Goal: Task Accomplishment & Management: Manage account settings

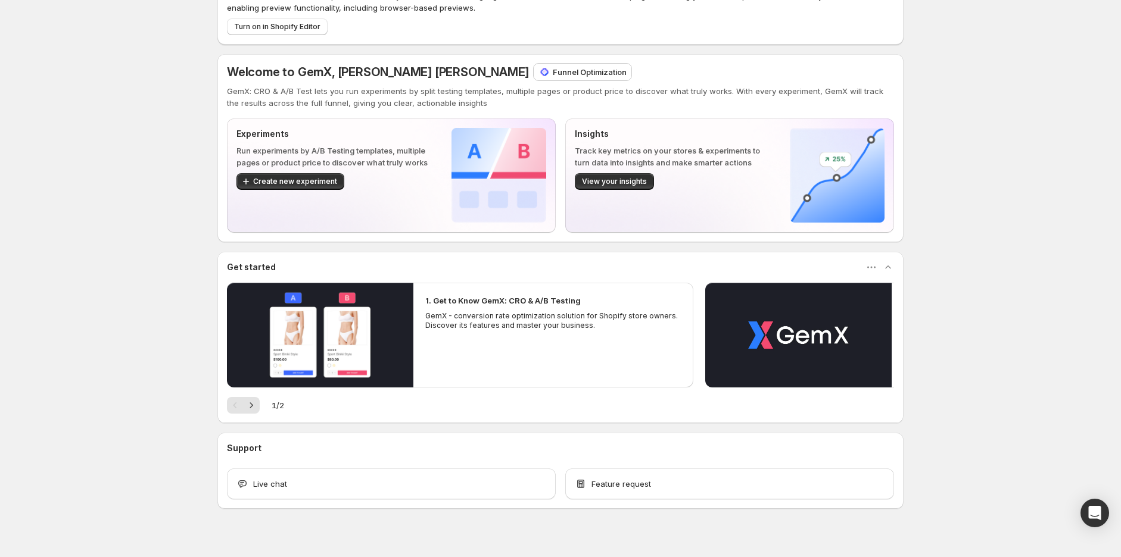
scroll to position [70, 0]
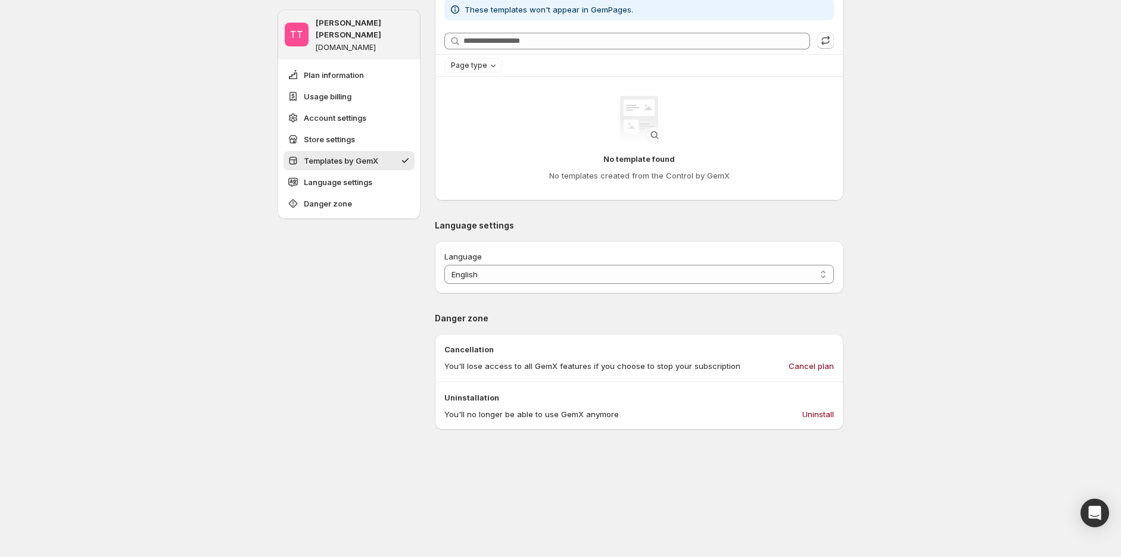
scroll to position [1058, 0]
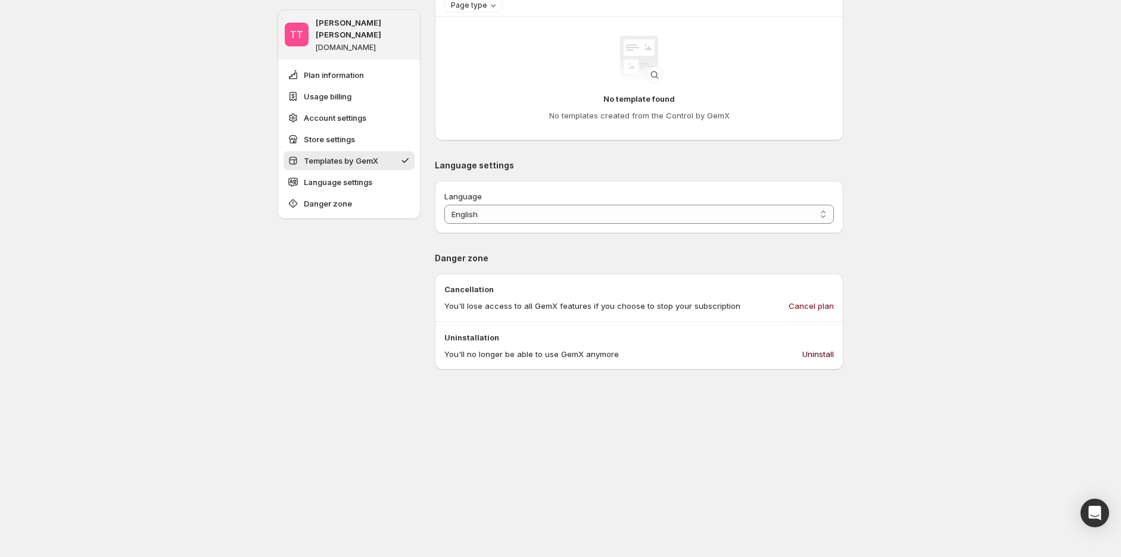
click at [829, 354] on span "Uninstall" at bounding box center [818, 354] width 32 height 12
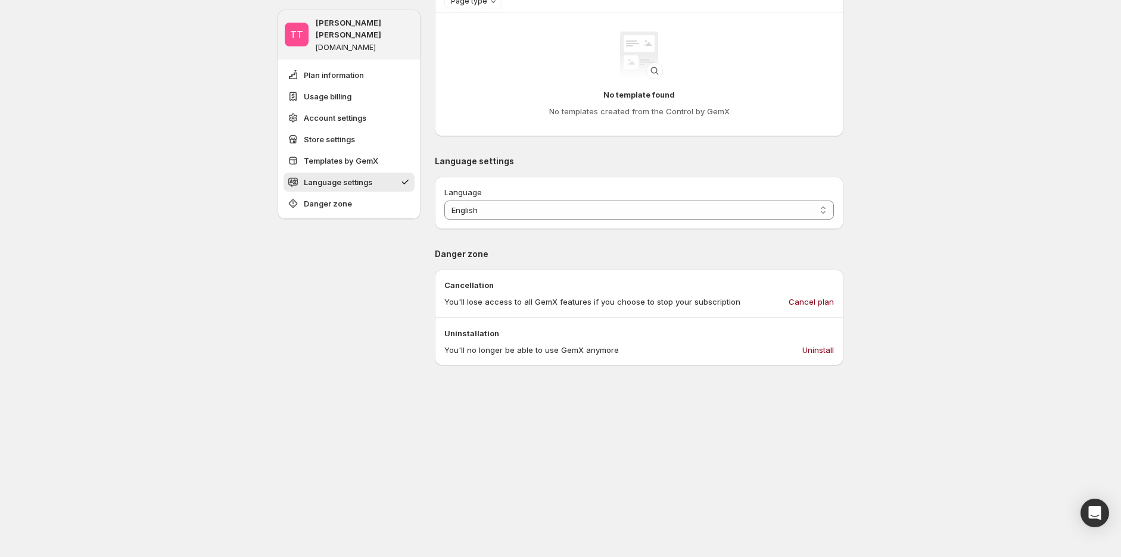
scroll to position [1257, 0]
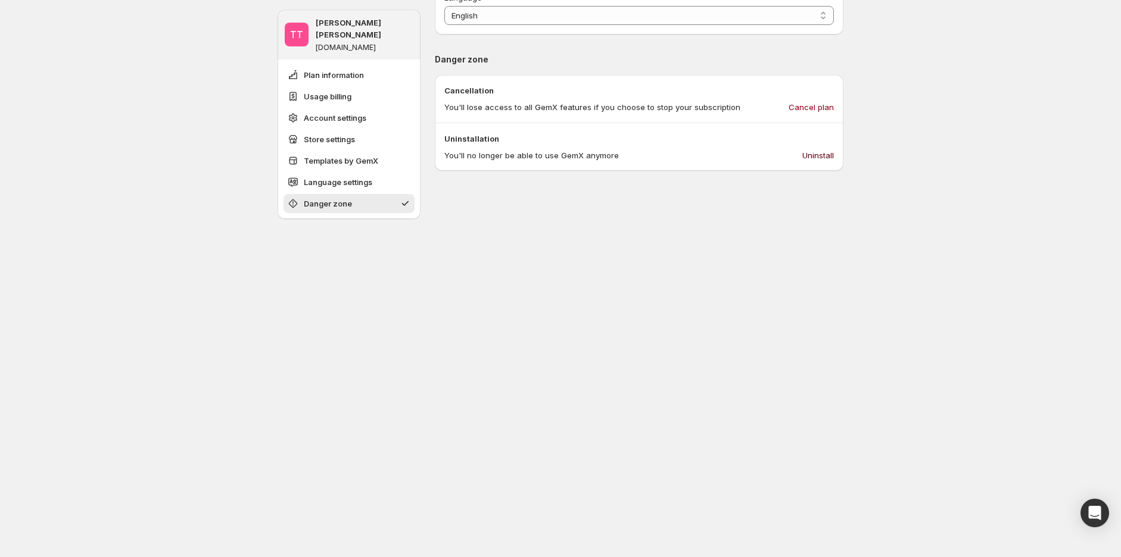
click at [834, 155] on span "Uninstall" at bounding box center [818, 155] width 32 height 12
click at [831, 152] on span "Uninstall" at bounding box center [818, 155] width 32 height 12
click at [816, 157] on span "Uninstall" at bounding box center [818, 155] width 32 height 12
click at [831, 155] on span "Uninstall" at bounding box center [818, 155] width 32 height 12
click at [818, 151] on span "Uninstall" at bounding box center [818, 155] width 32 height 12
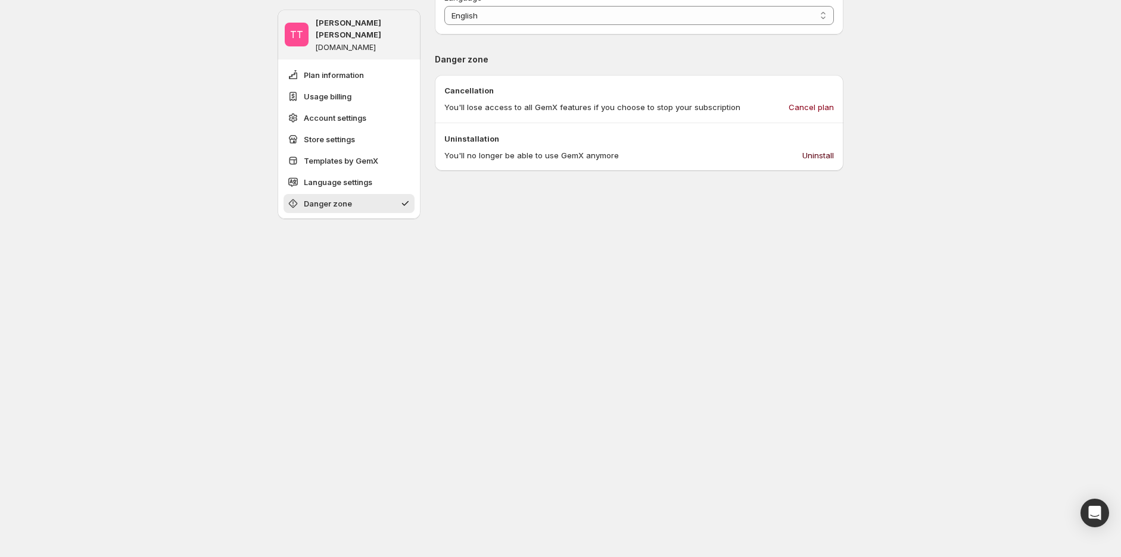
click at [816, 160] on span "Uninstall" at bounding box center [818, 155] width 32 height 12
click at [828, 155] on span "Uninstall" at bounding box center [818, 155] width 32 height 12
click at [837, 155] on button "Uninstall" at bounding box center [818, 155] width 46 height 19
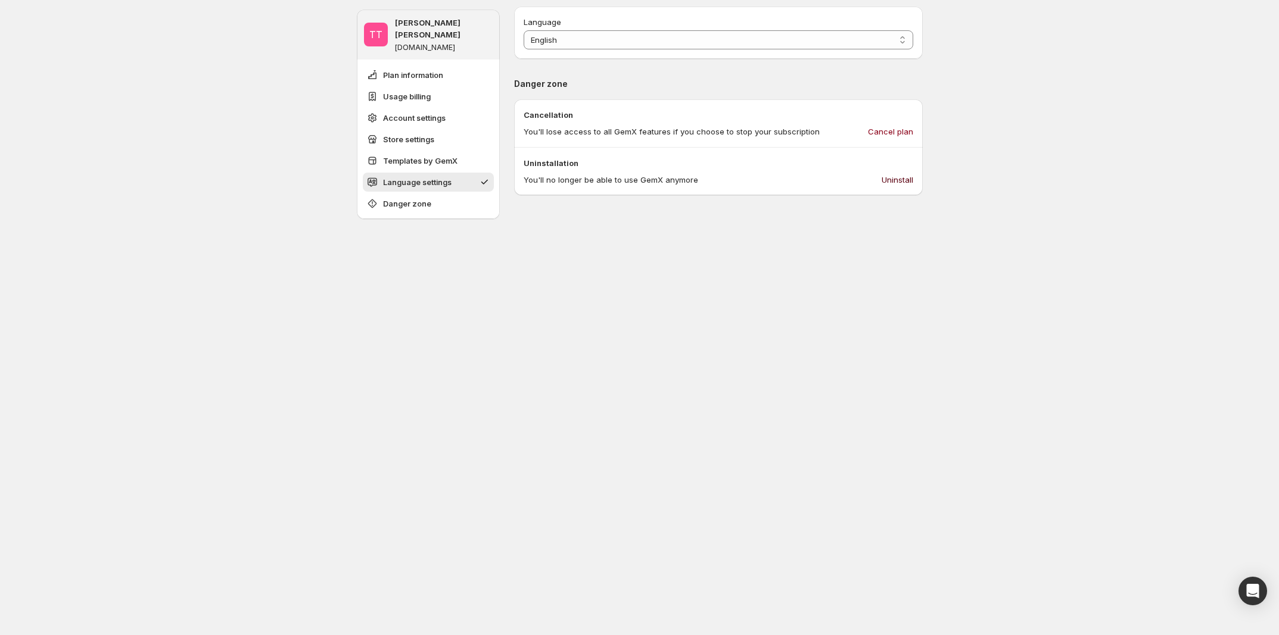
click at [879, 183] on button "Uninstall" at bounding box center [897, 179] width 46 height 19
click at [892, 185] on span "Uninstall" at bounding box center [897, 180] width 32 height 12
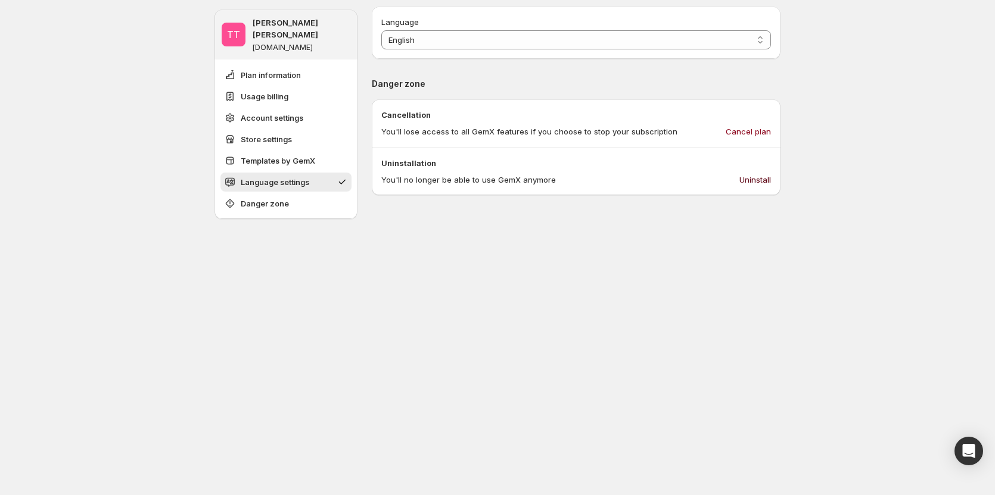
click at [755, 176] on span "Uninstall" at bounding box center [755, 180] width 32 height 12
click at [761, 185] on span "Uninstall" at bounding box center [755, 180] width 32 height 12
click at [744, 180] on span "Uninstall" at bounding box center [755, 180] width 32 height 12
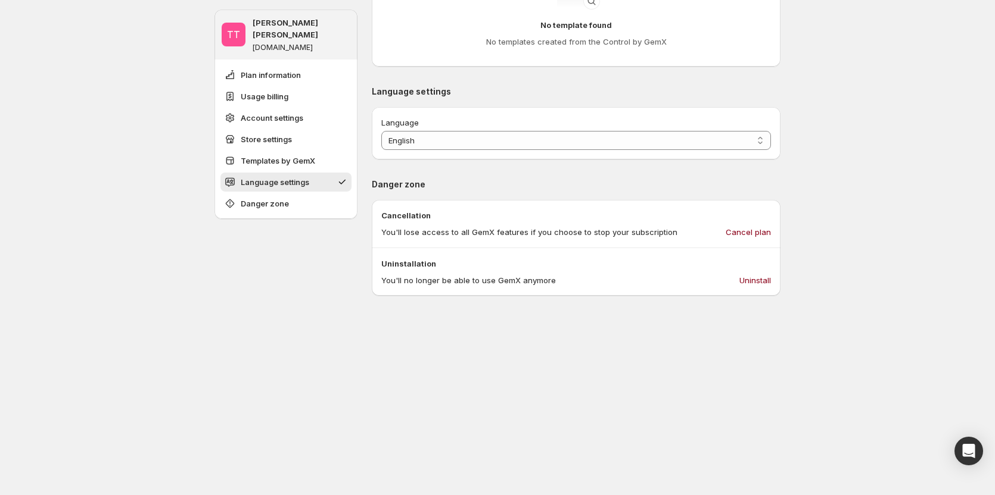
scroll to position [1114, 0]
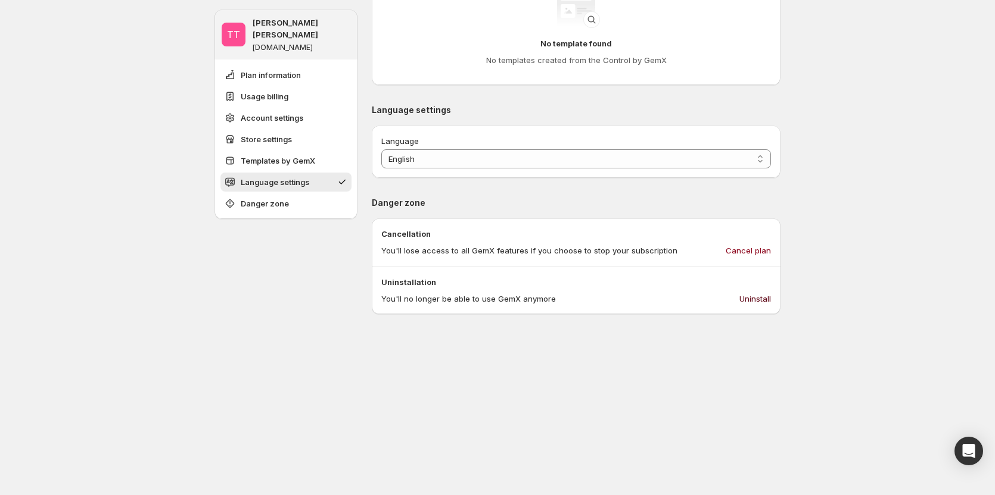
click at [756, 301] on span "Uninstall" at bounding box center [755, 299] width 32 height 12
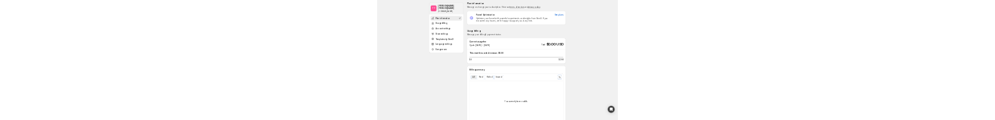
scroll to position [0, 0]
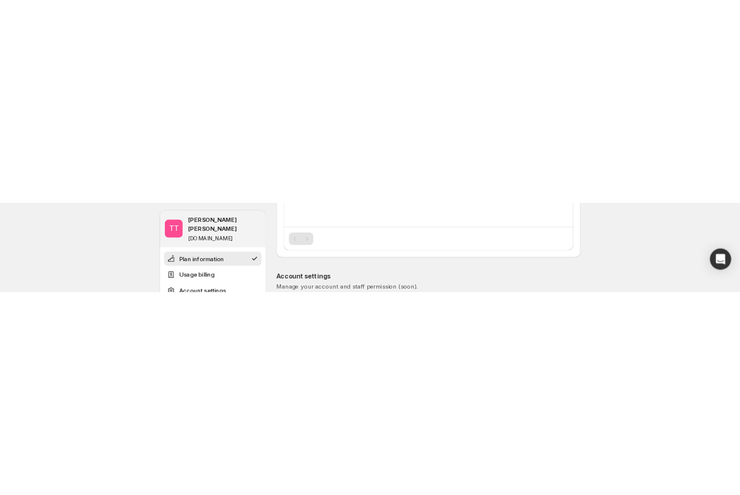
scroll to position [476, 0]
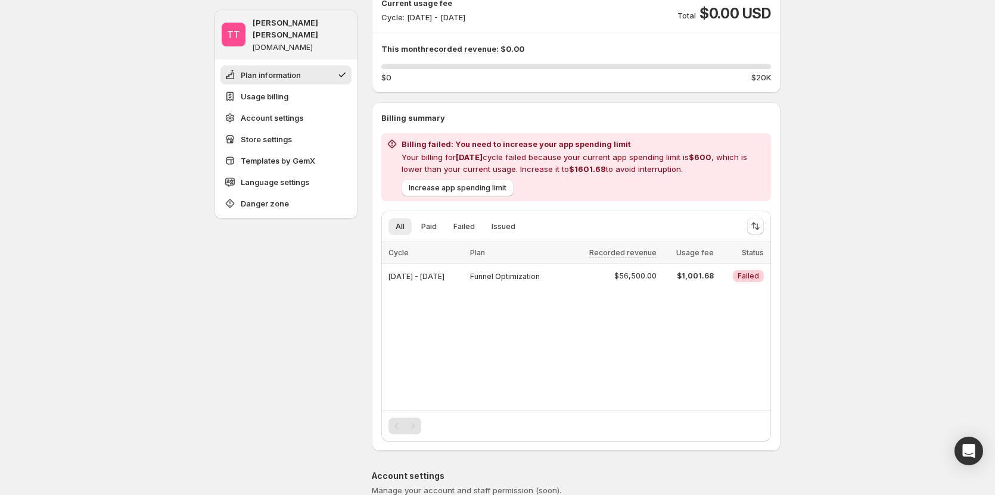
scroll to position [179, 0]
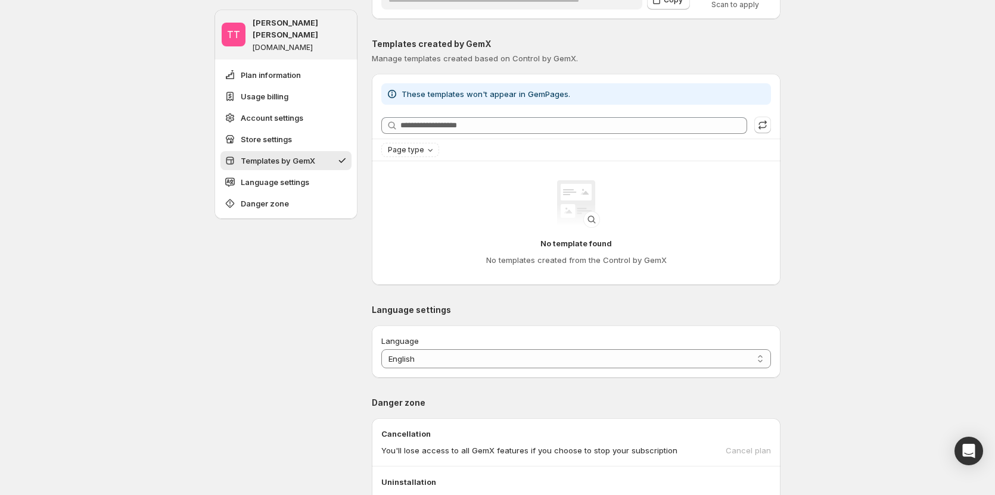
scroll to position [1072, 0]
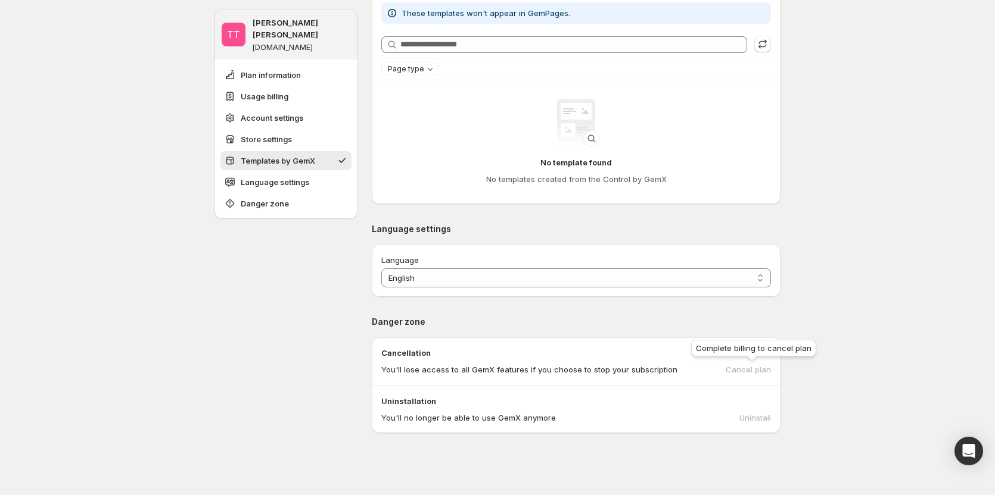
click at [764, 368] on div "Cancel plan" at bounding box center [747, 370] width 45 height 12
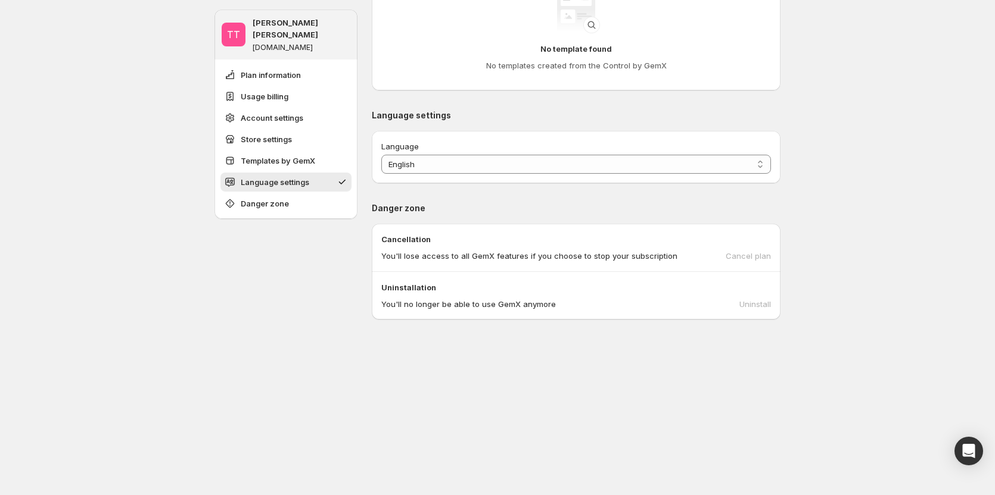
scroll to position [1191, 0]
